Goal: Task Accomplishment & Management: Use online tool/utility

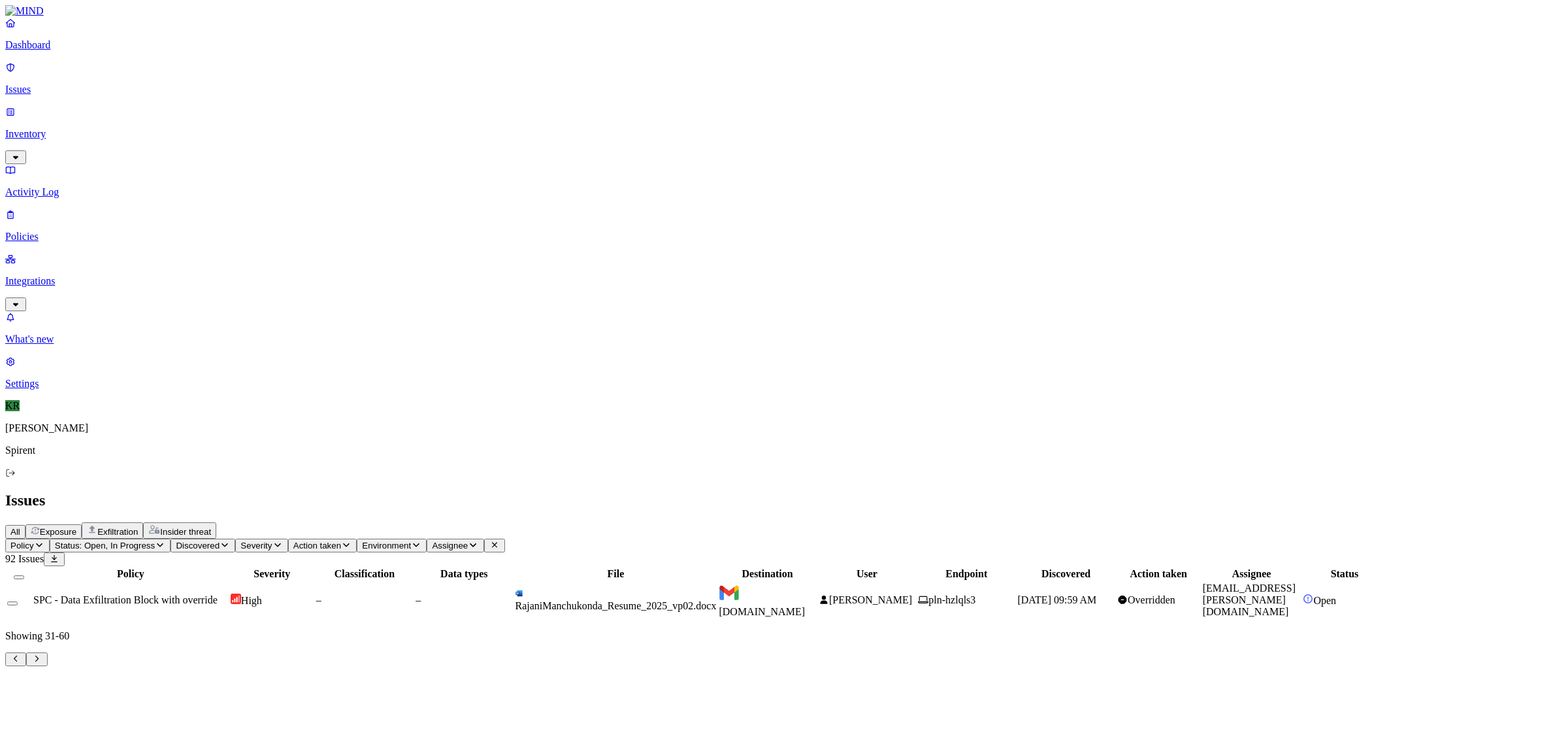
click at [829, 596] on icon at bounding box center [824, 600] width 11 height 9
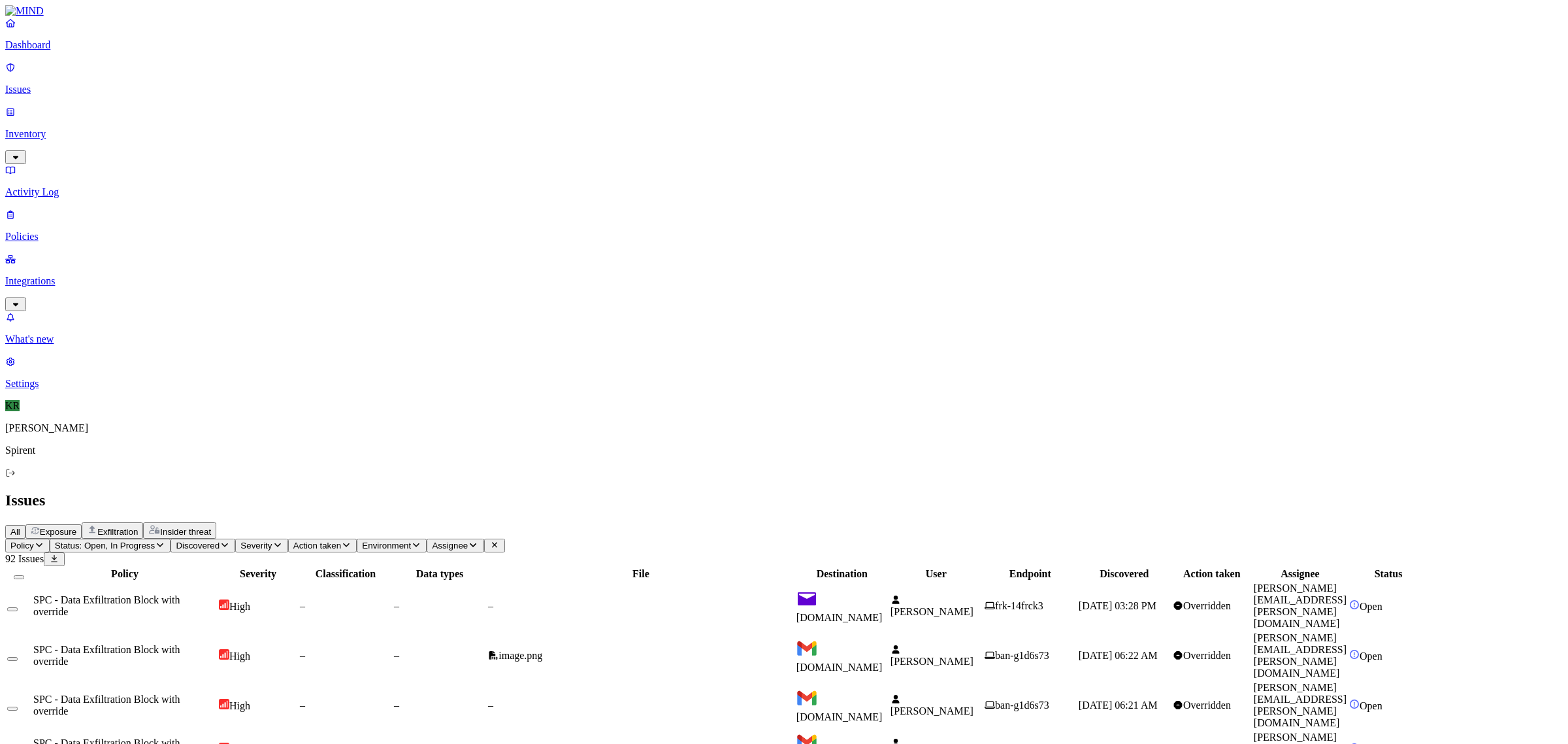
click at [717, 600] on div "–" at bounding box center [640, 606] width 306 height 11
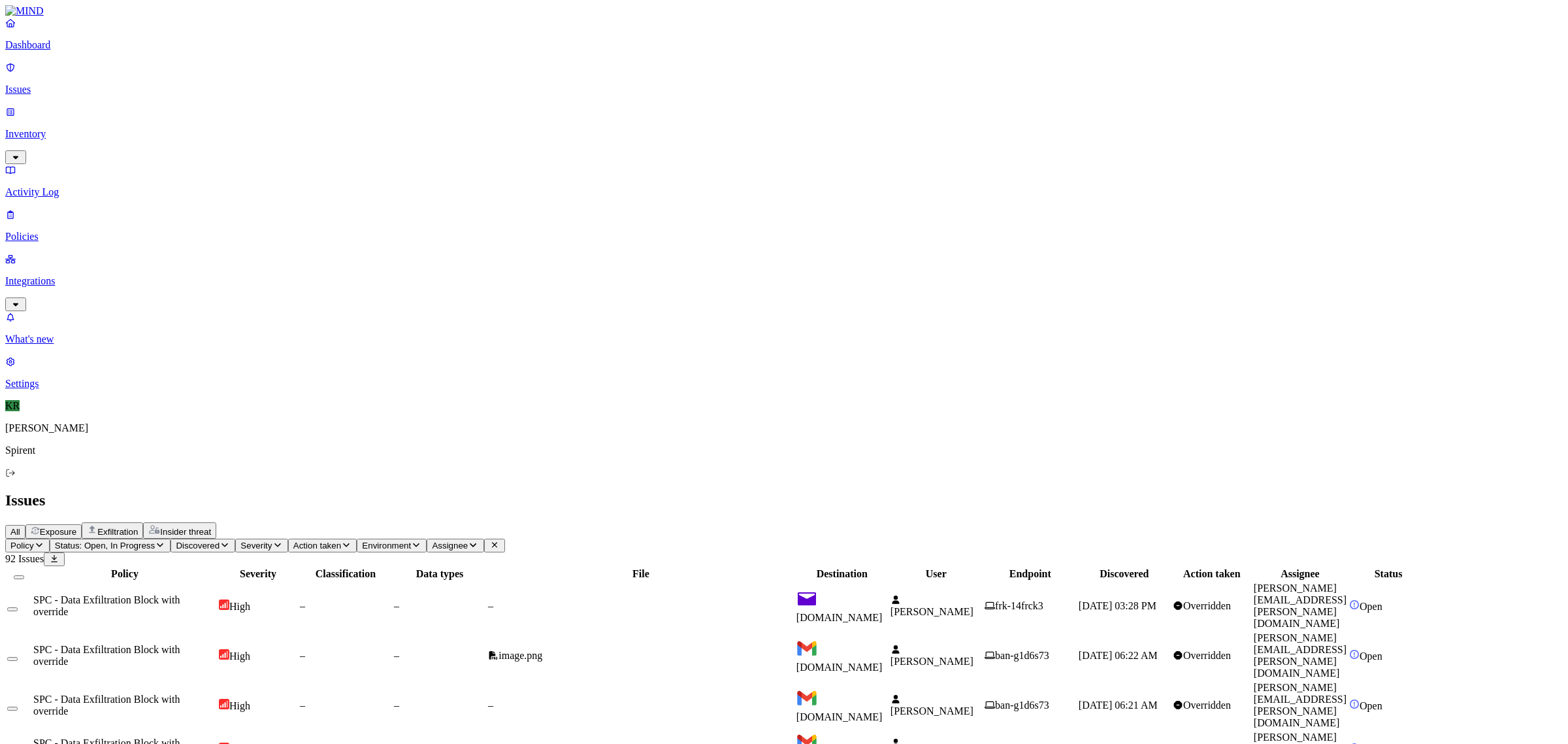
drag, startPoint x: 1405, startPoint y: 671, endPoint x: 1297, endPoint y: 675, distance: 108.1
copy link "[PERSON_NAME][EMAIL_ADDRESS][DOMAIN_NAME]"
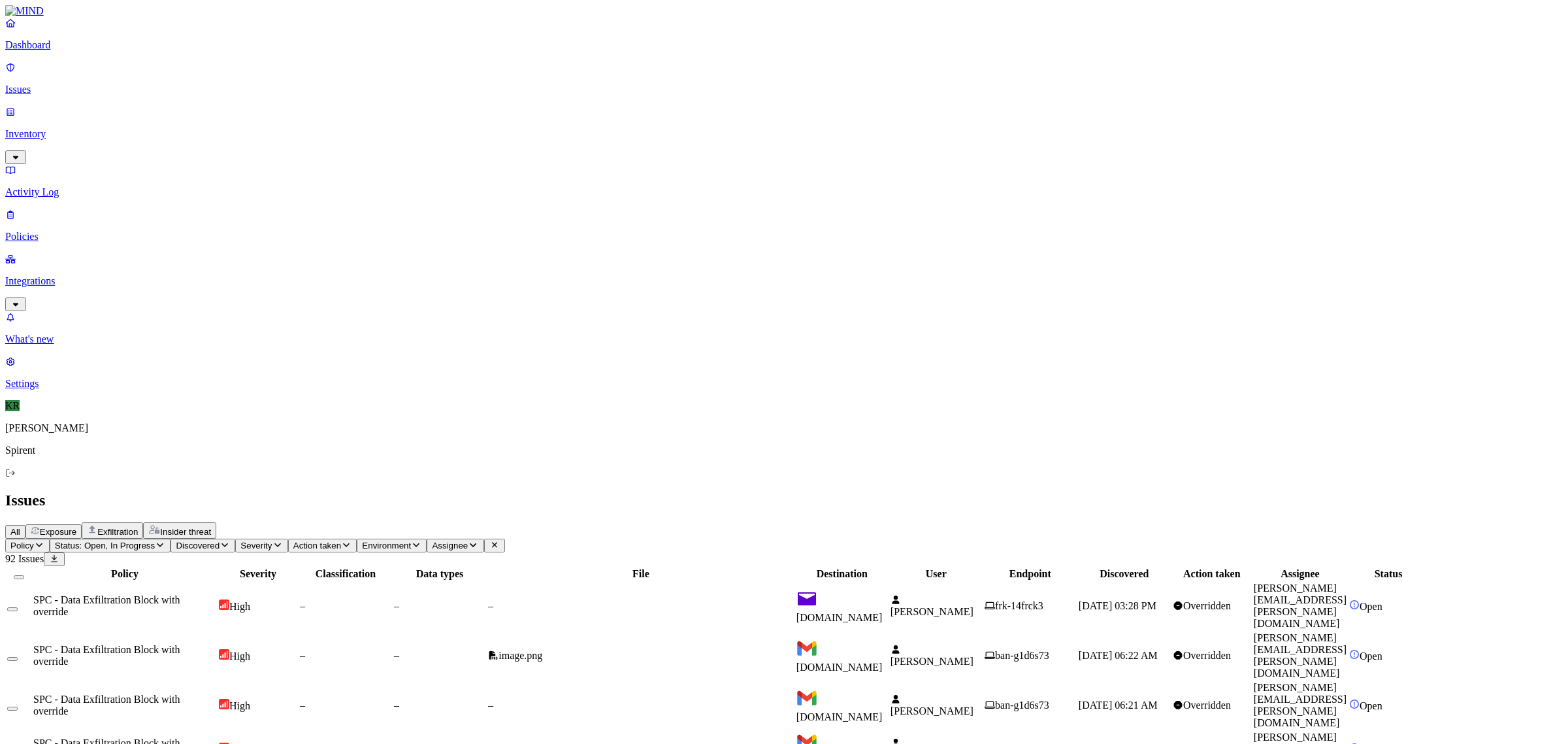
drag, startPoint x: 1434, startPoint y: 535, endPoint x: 1297, endPoint y: 537, distance: 137.0
copy link "[PERSON_NAME][EMAIL_ADDRESS][DOMAIN_NAME]"
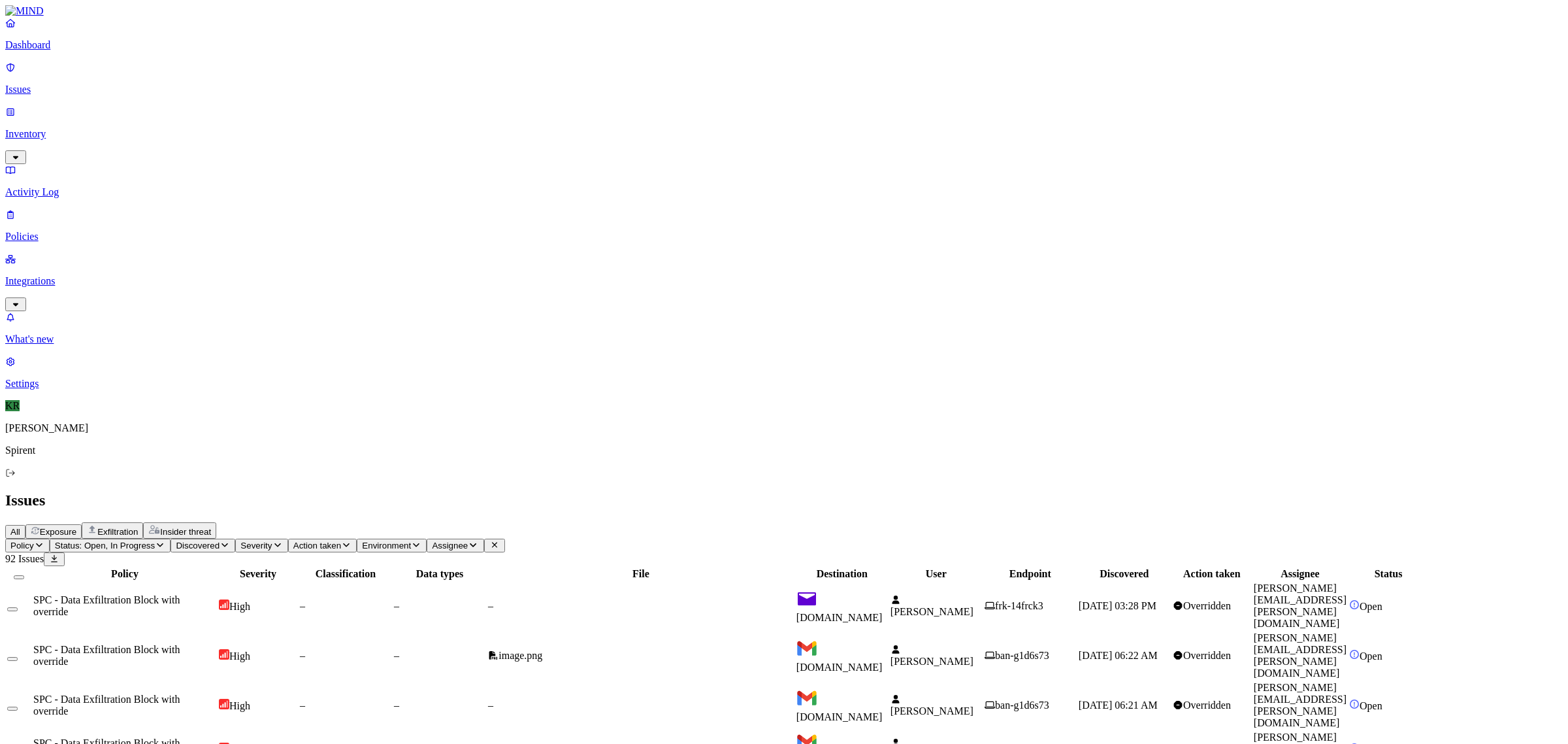
drag, startPoint x: 1398, startPoint y: 625, endPoint x: 1297, endPoint y: 626, distance: 101.0
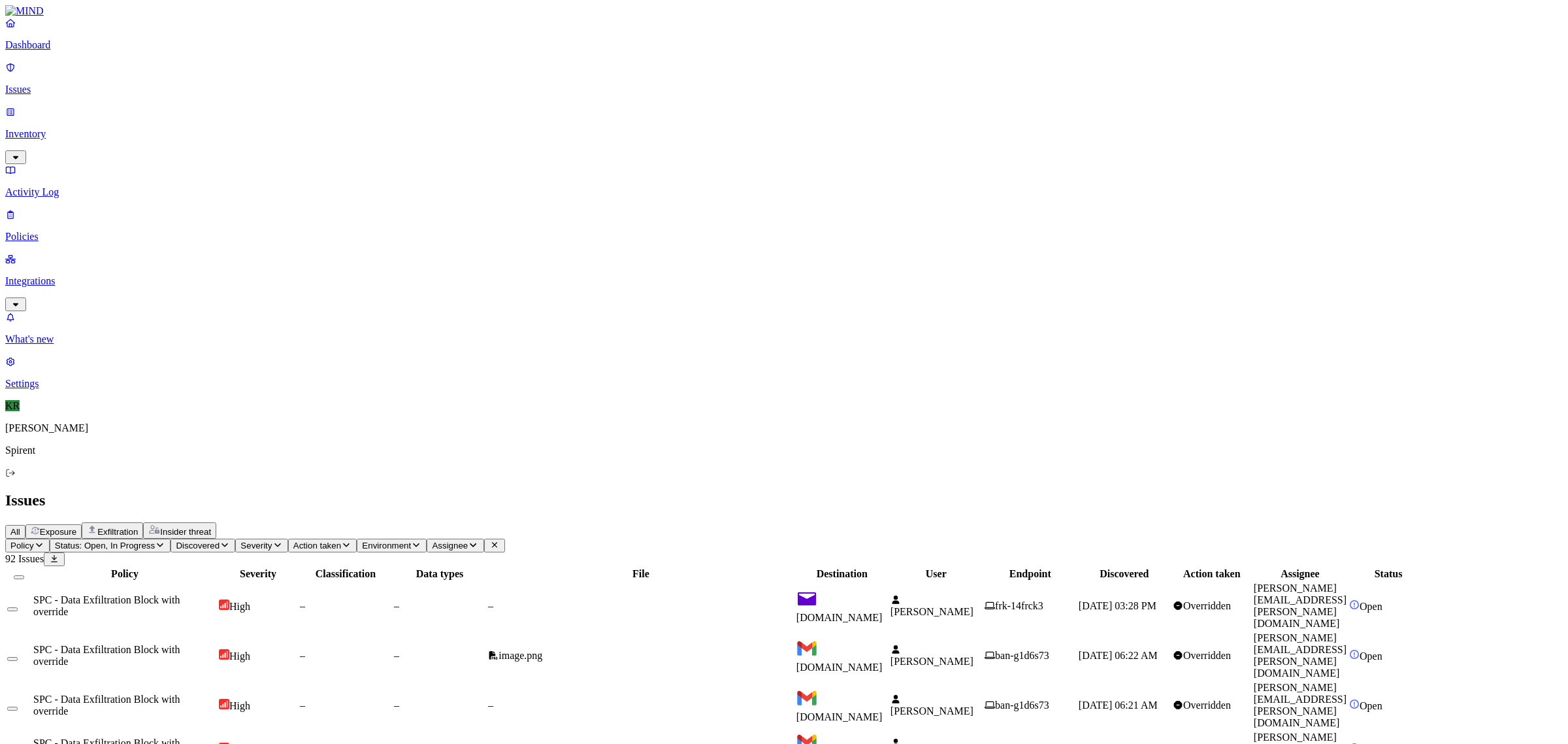
copy link "[EMAIL_ADDRESS][DOMAIN_NAME]"
click at [24, 576] on button "Select all" at bounding box center [19, 577] width 11 height 4
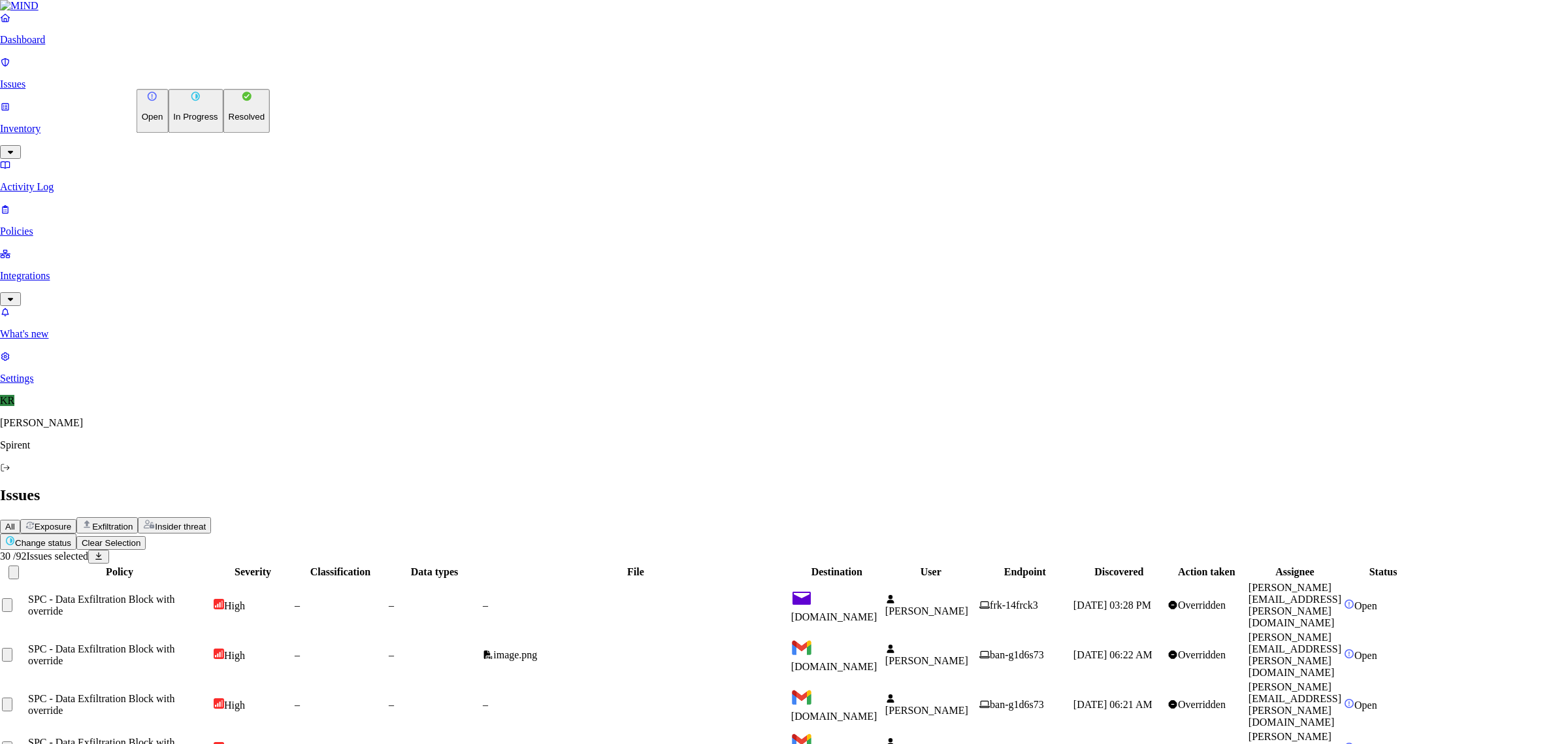
click at [229, 123] on p "Resolved" at bounding box center [246, 118] width 37 height 10
